Goal: Find specific page/section

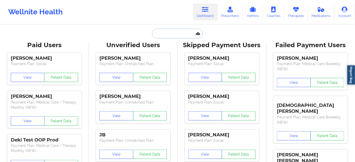
click at [179, 33] on input "text" at bounding box center [177, 34] width 51 height 10
paste input "[EMAIL_ADDRESS][DOMAIN_NAME]"
type input "[EMAIL_ADDRESS][DOMAIN_NAME]"
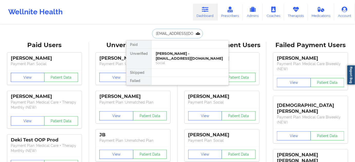
scroll to position [0, 3]
click at [172, 53] on div "[PERSON_NAME] - [PERSON_NAME][EMAIL_ADDRESS][DOMAIN_NAME]" at bounding box center [190, 56] width 69 height 10
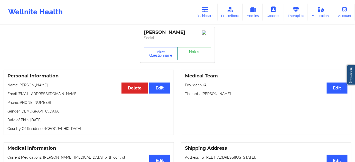
click at [185, 58] on link "Notes" at bounding box center [194, 53] width 34 height 13
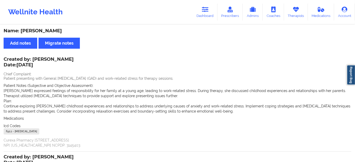
click at [54, 31] on div "Name: [PERSON_NAME]" at bounding box center [178, 31] width 348 height 6
copy div "[DEMOGRAPHIC_DATA]"
